Goal: Task Accomplishment & Management: Use online tool/utility

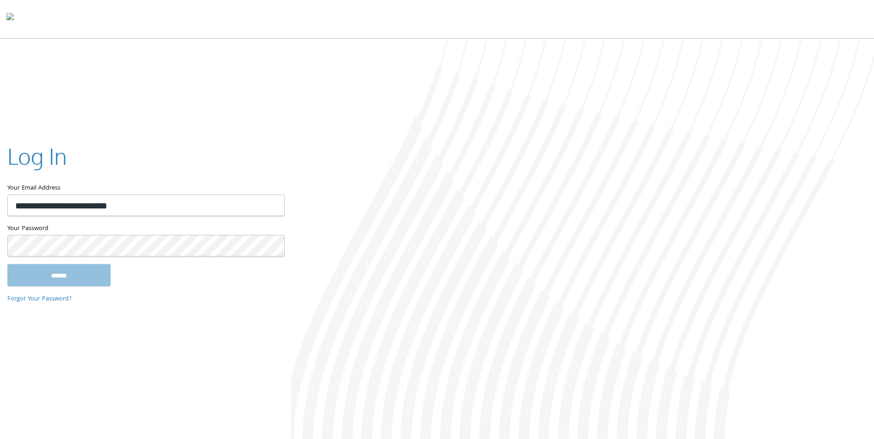
type input "**********"
click at [7, 242] on input "******" at bounding box center [58, 275] width 103 height 22
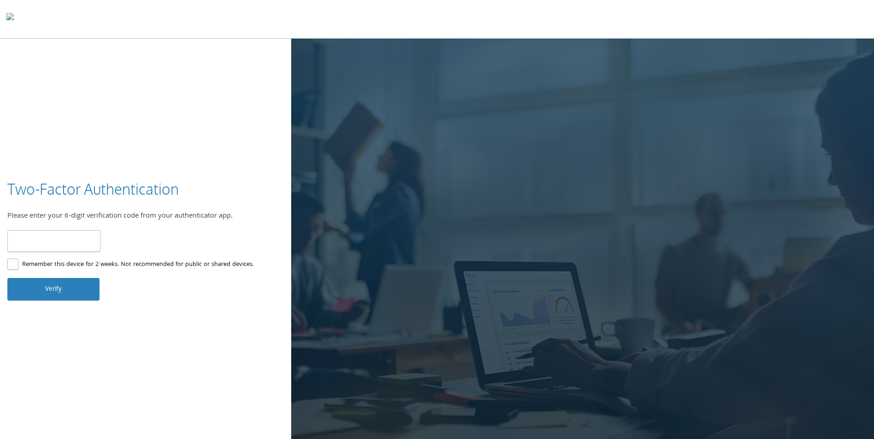
click at [60, 245] on input "number" at bounding box center [53, 241] width 93 height 22
type input "******"
